Goal: Book appointment/travel/reservation

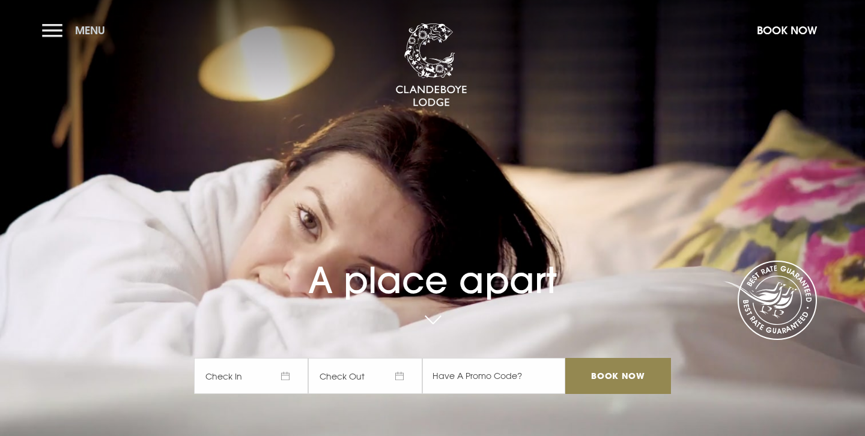
click at [79, 33] on span "Menu" at bounding box center [90, 30] width 30 height 14
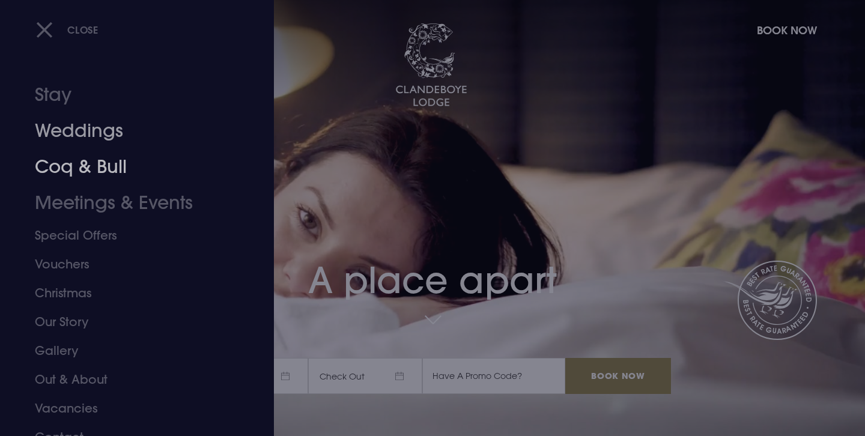
click at [79, 126] on link "Weddings" at bounding box center [130, 131] width 190 height 36
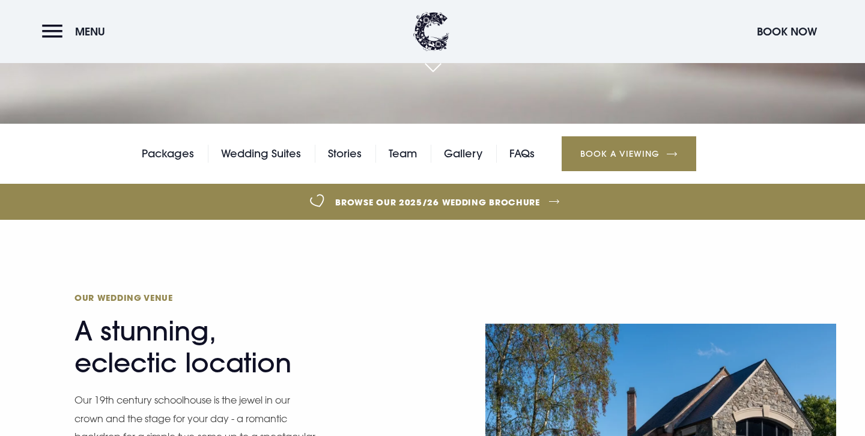
scroll to position [315, 0]
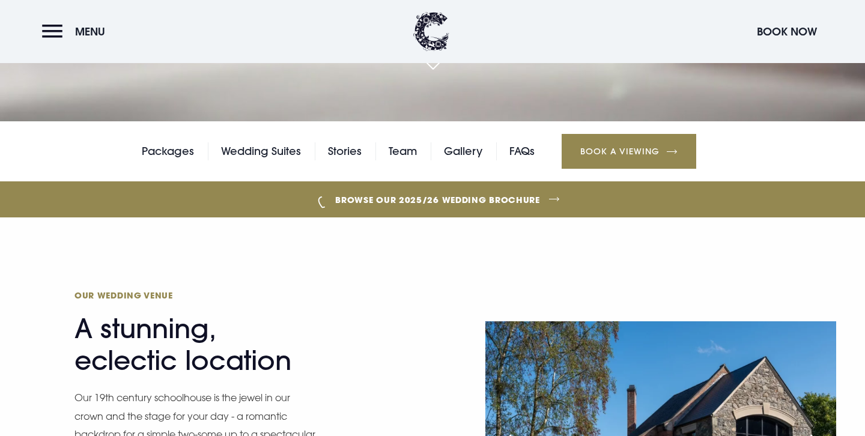
click at [630, 145] on link "Book a Viewing" at bounding box center [629, 151] width 135 height 35
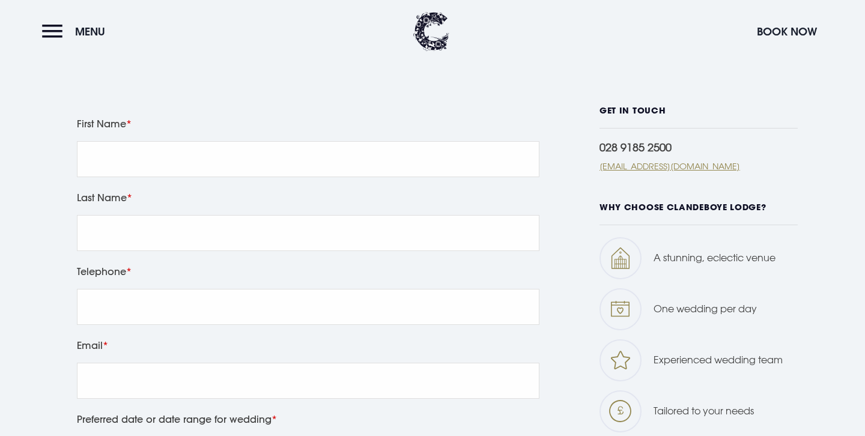
scroll to position [461, 0]
